Goal: Find specific page/section

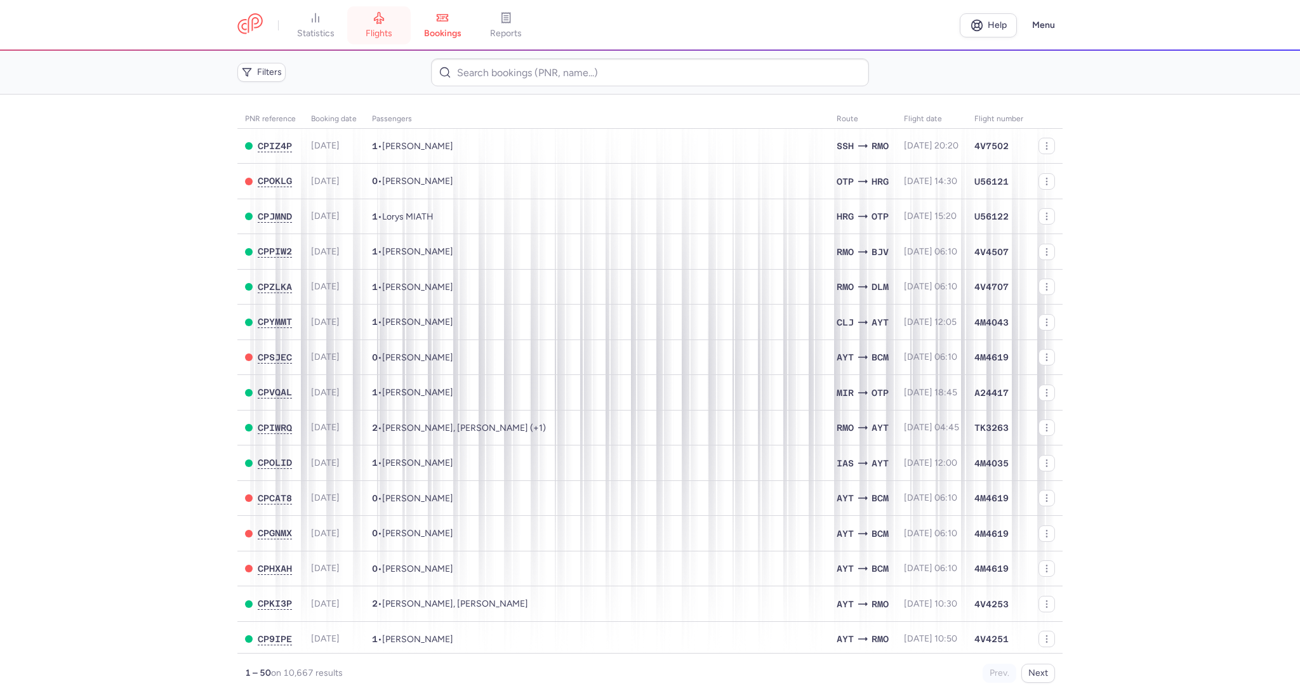
click at [390, 39] on link "flights" at bounding box center [378, 25] width 63 height 28
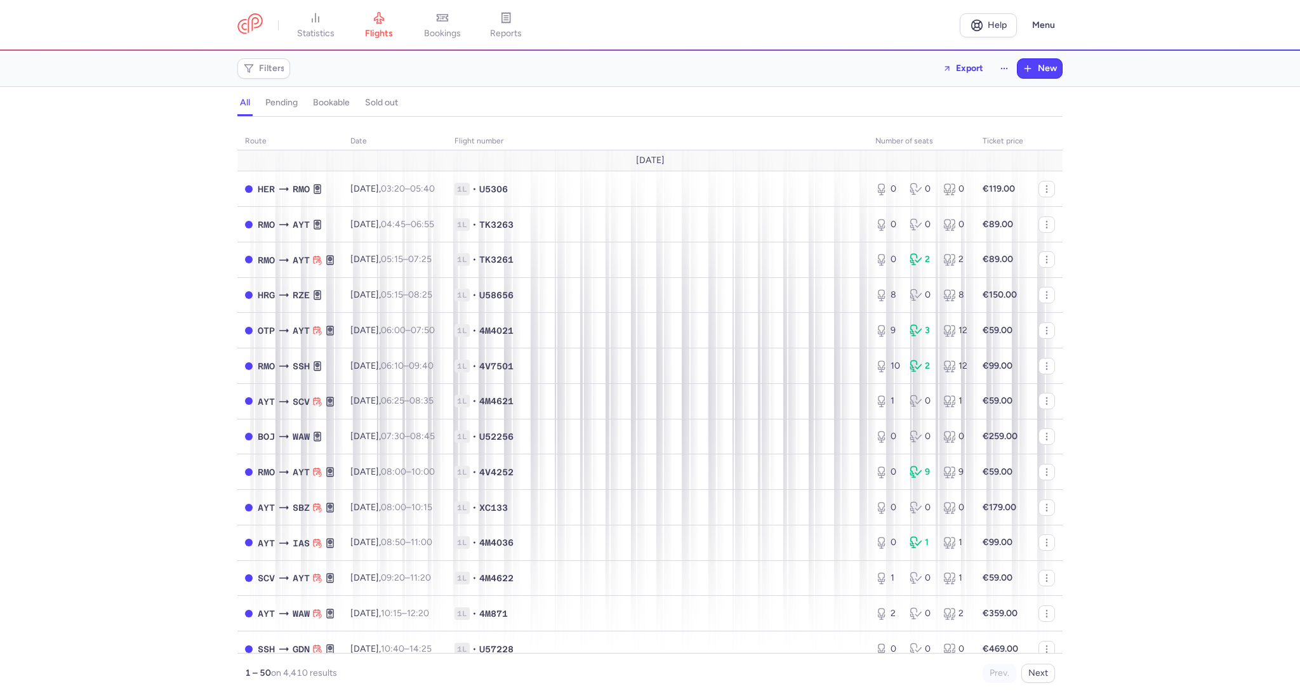
click at [321, 103] on h4 "bookable" at bounding box center [331, 102] width 37 height 11
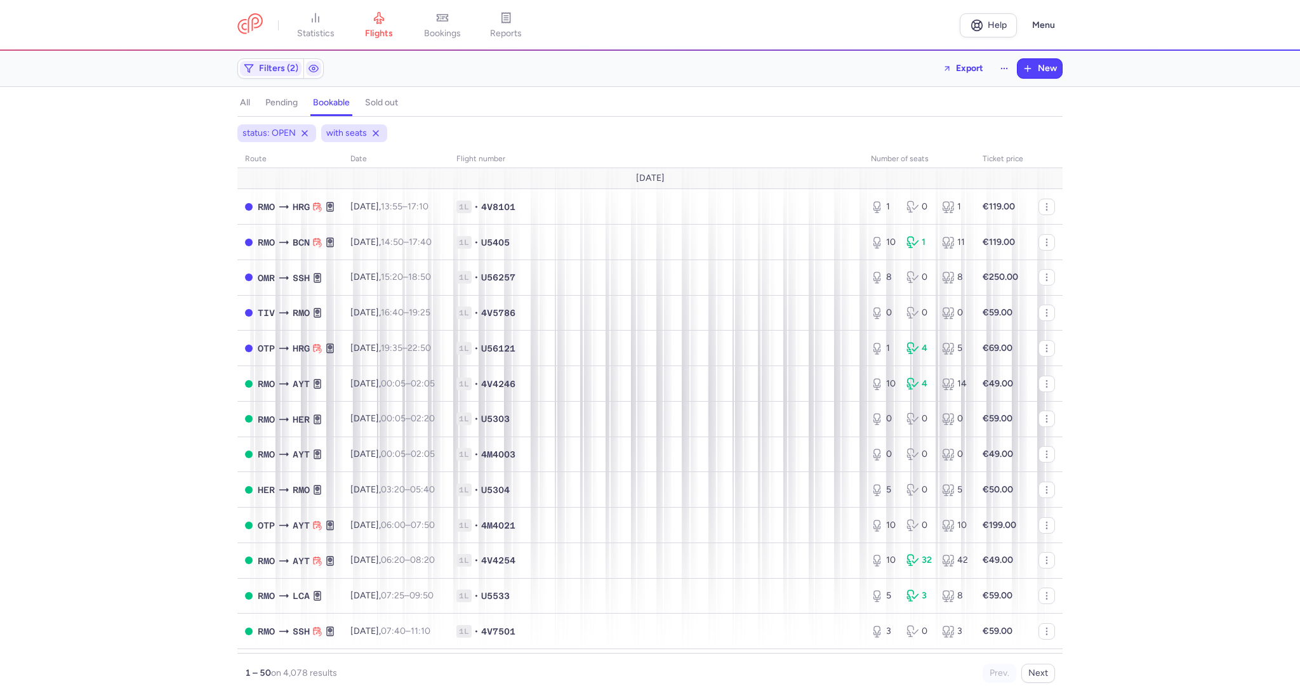
click at [1299, 514] on div "status: OPEN with seats route date Flight number number of seats Ticket price […" at bounding box center [650, 411] width 1300 height 574
click at [308, 20] on link "statistics" at bounding box center [315, 25] width 63 height 28
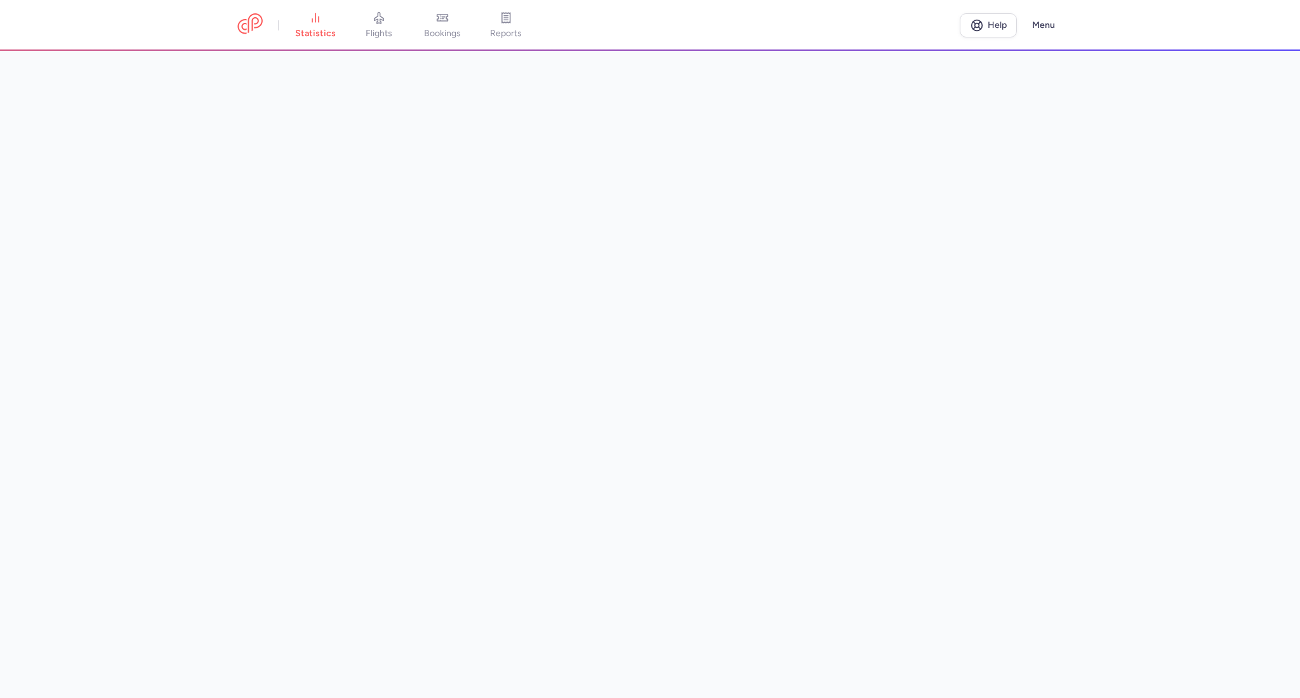
click at [1123, 214] on main at bounding box center [650, 374] width 1300 height 647
drag, startPoint x: 220, startPoint y: 162, endPoint x: 135, endPoint y: 144, distance: 86.4
click at [135, 144] on main at bounding box center [650, 374] width 1300 height 647
click at [1075, 607] on main "Last update: 3 min ago Refresh metrics" at bounding box center [650, 374] width 1300 height 647
